Goal: Information Seeking & Learning: Learn about a topic

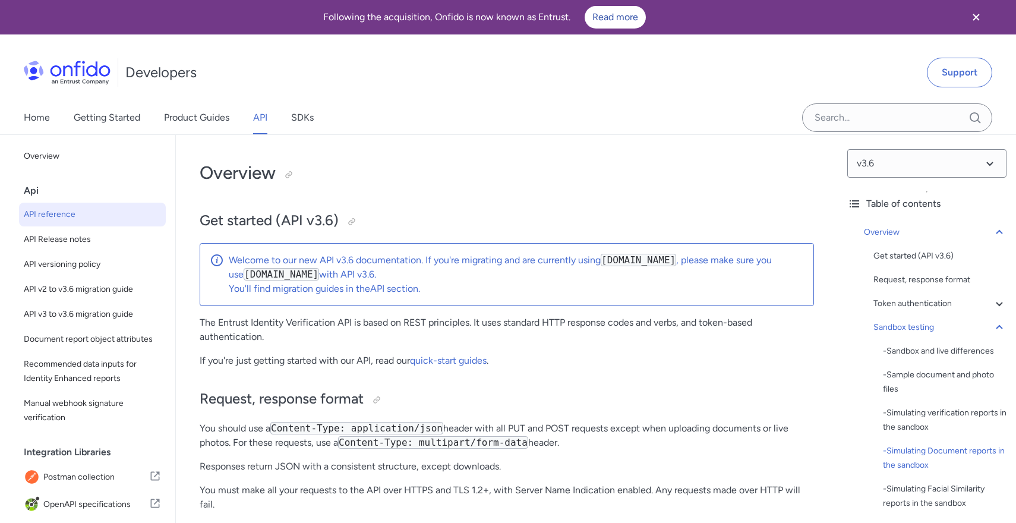
select select "bash"
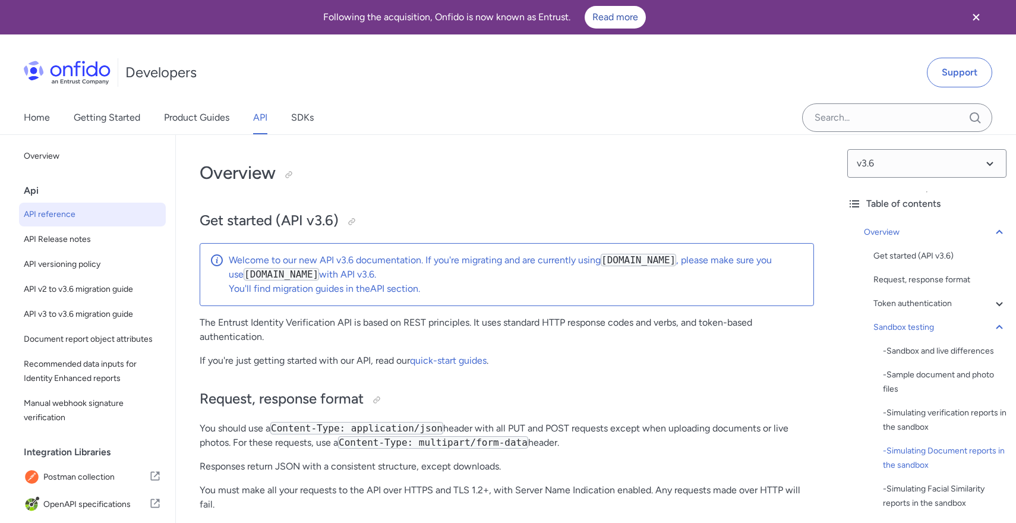
select select "bash"
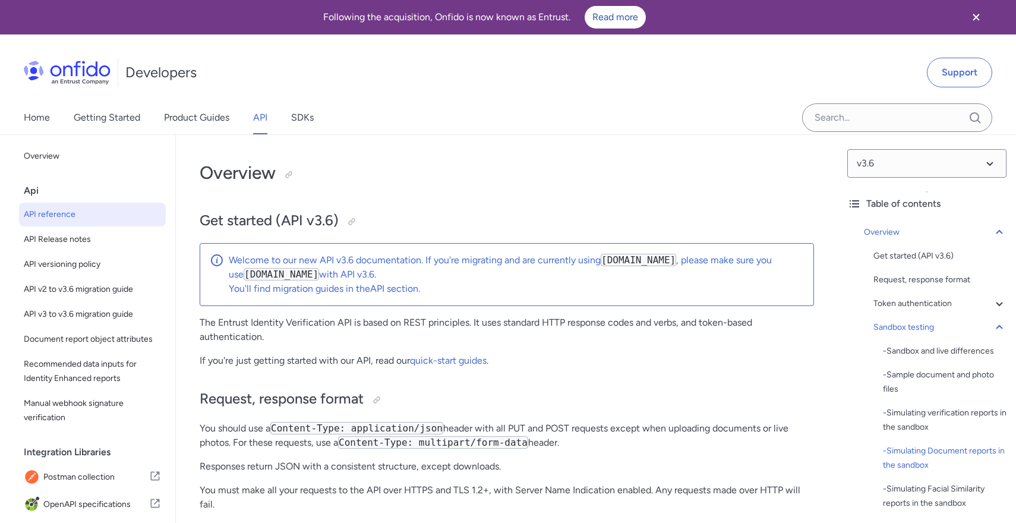
select select "bash"
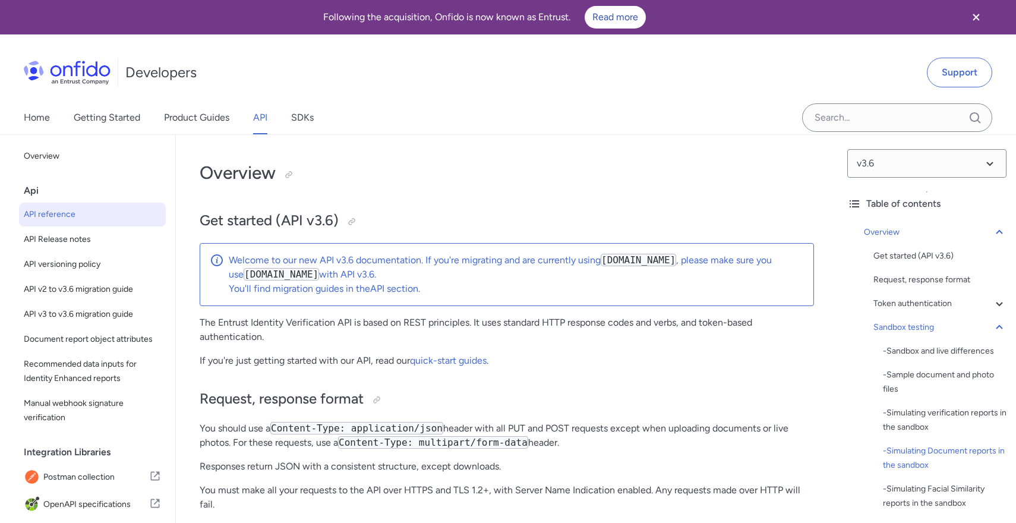
select select "bash"
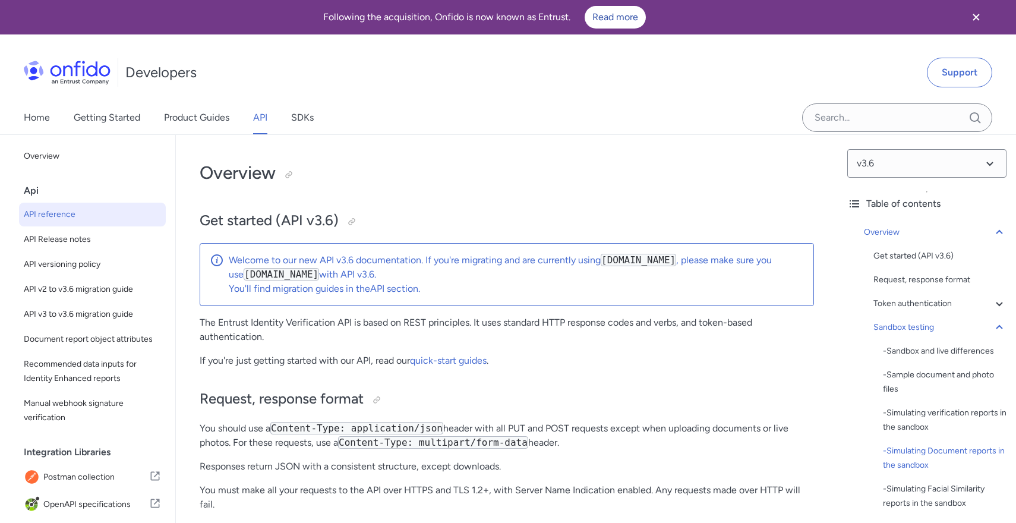
select select "bash"
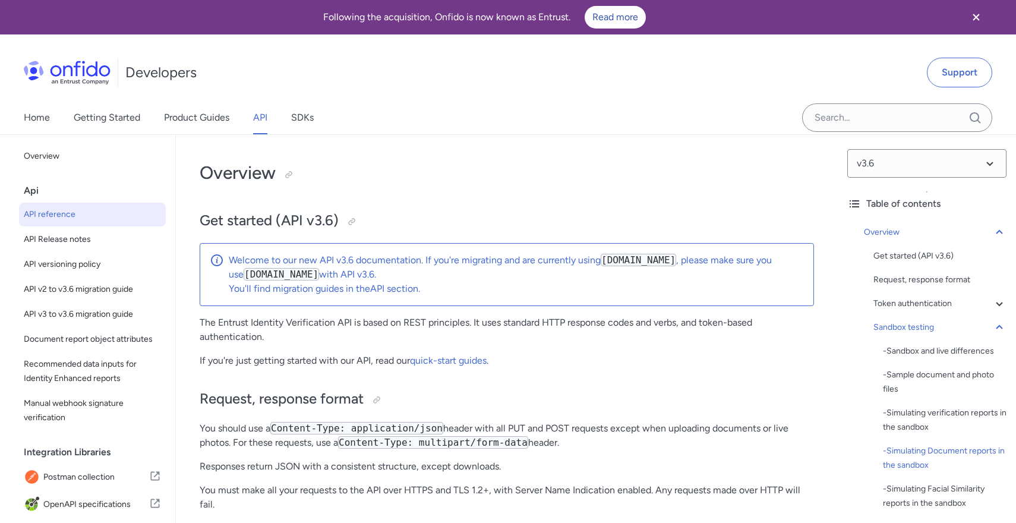
select select "bash"
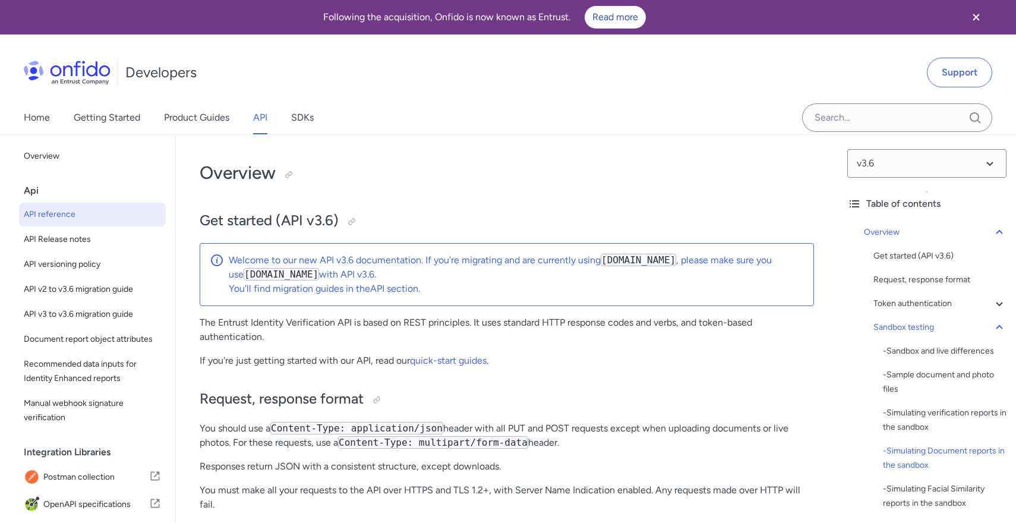
select select "bash"
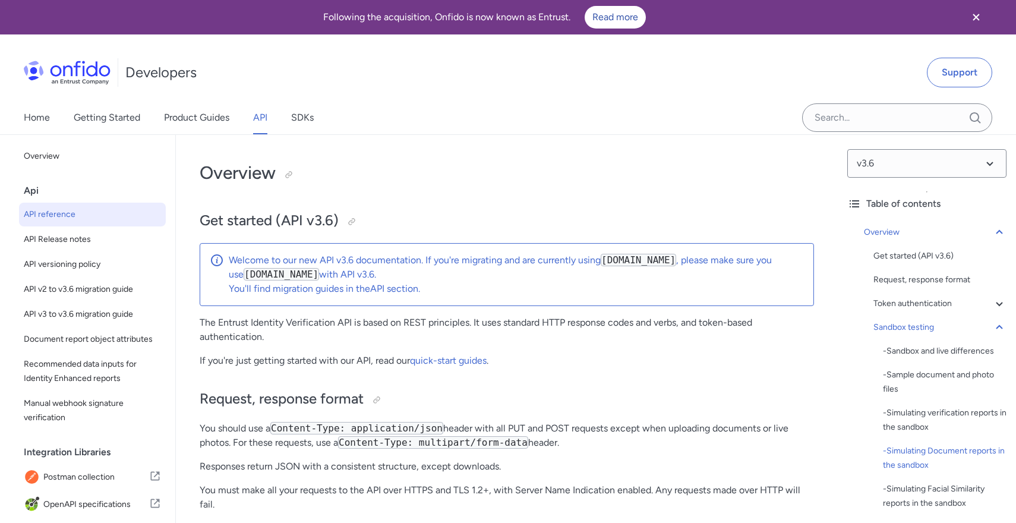
select select "bash"
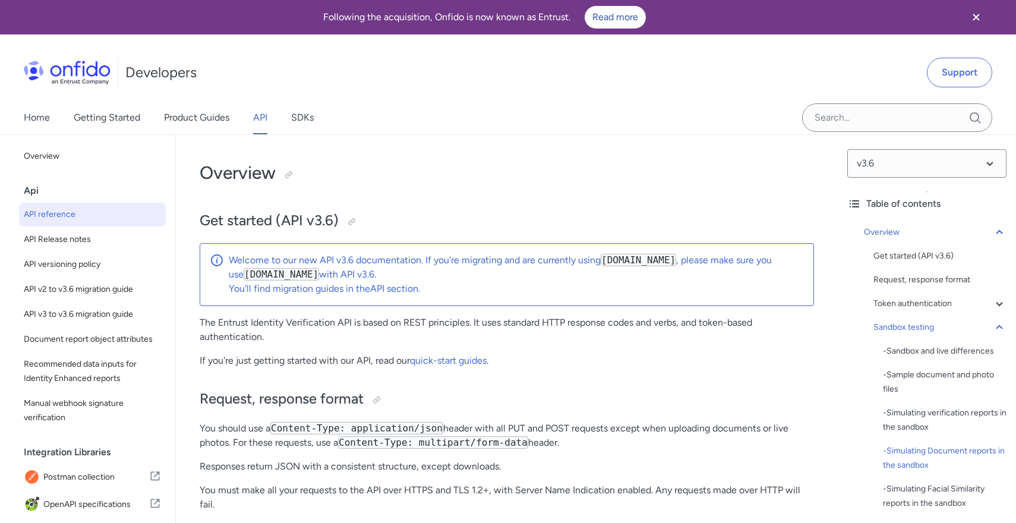
select select "bash"
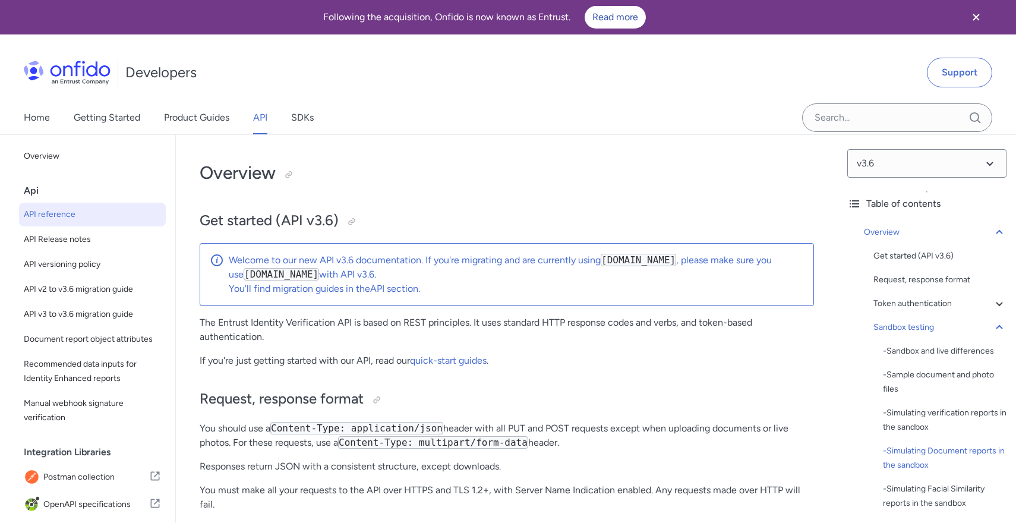
select select "bash"
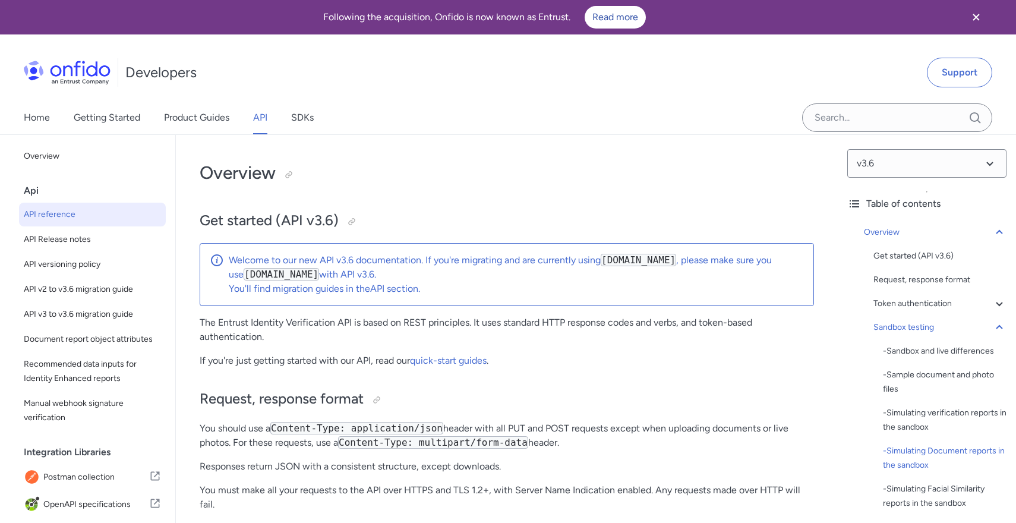
select select "bash"
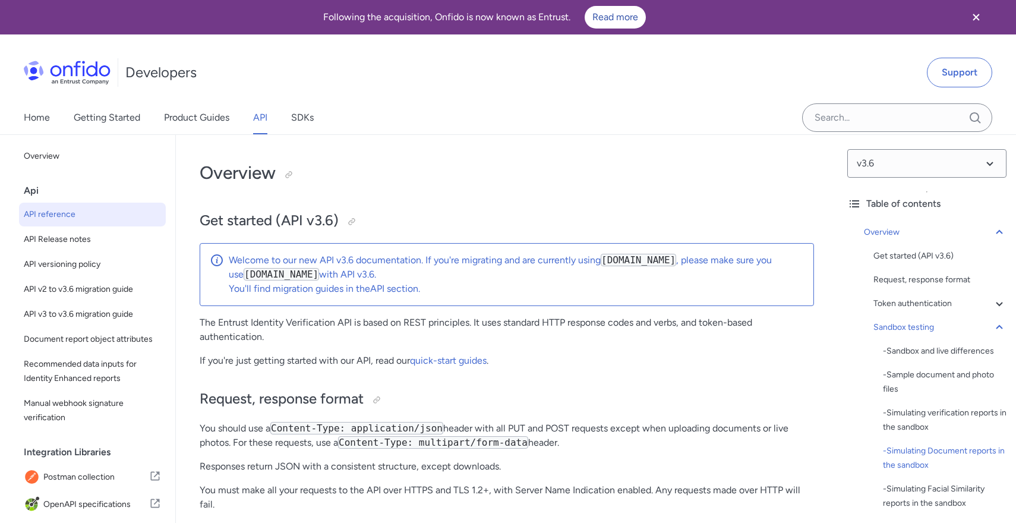
select select "bash"
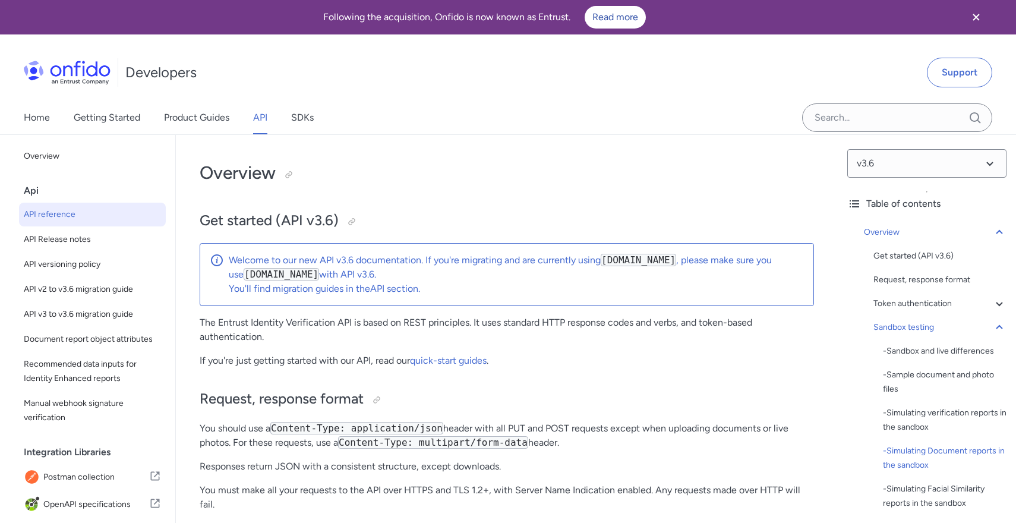
select select "bash"
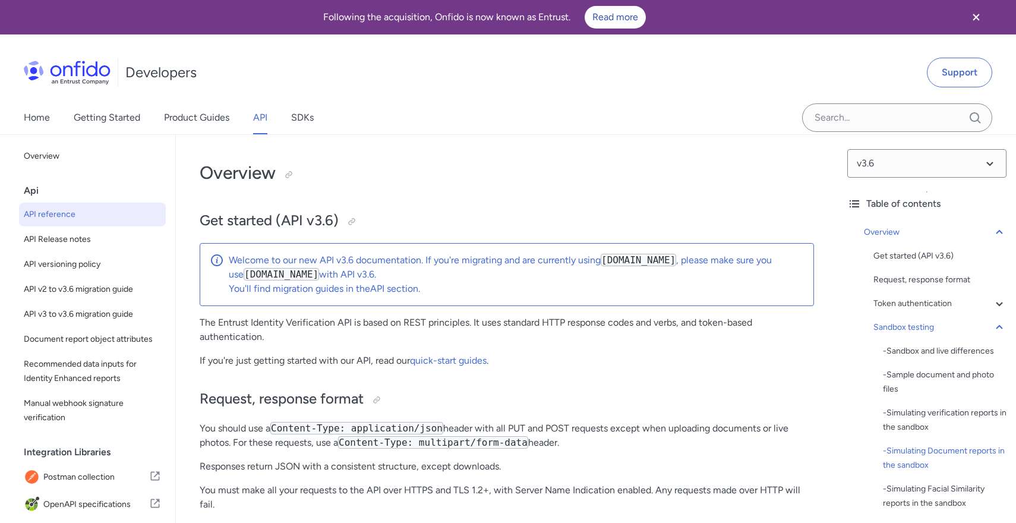
select select "bash"
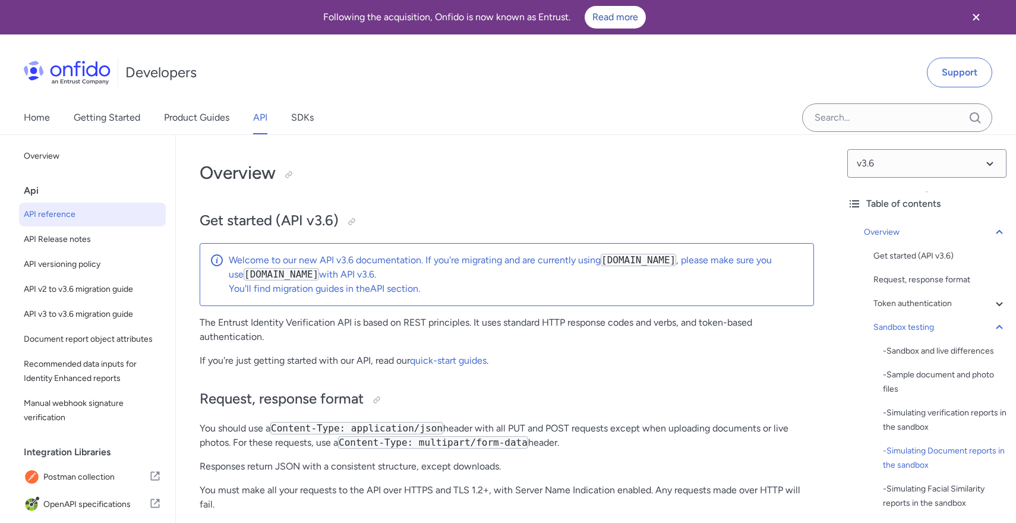
select select "bash"
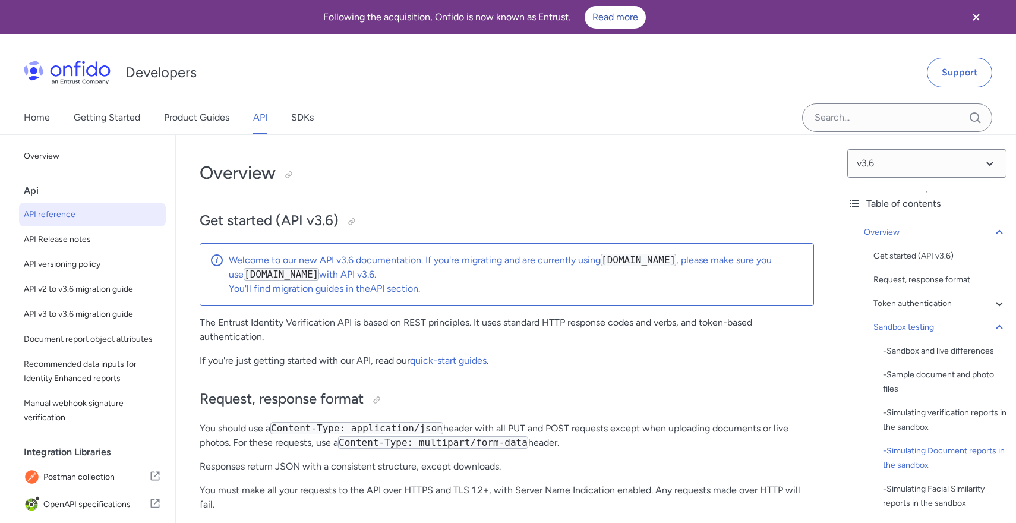
select select "bash"
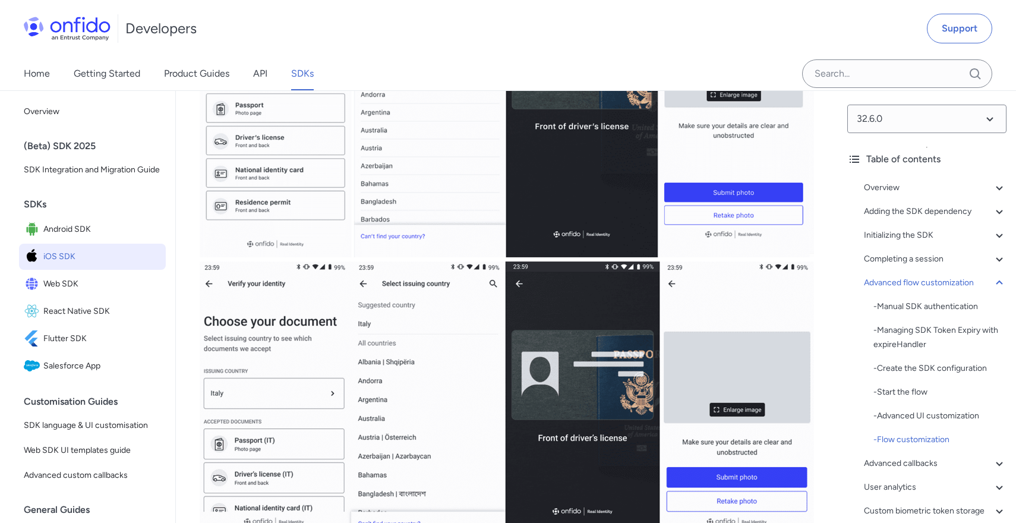
scroll to position [14410, 0]
